Goal: Find specific page/section: Find specific page/section

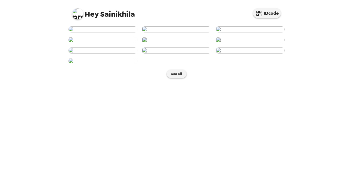
scroll to position [44, 0]
click at [113, 43] on img at bounding box center [102, 40] width 69 height 6
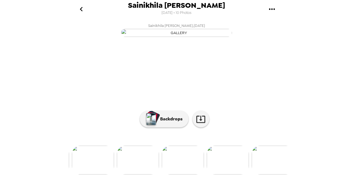
scroll to position [0, 134]
click at [83, 8] on icon "go back" at bounding box center [81, 9] width 9 height 9
